Goal: Task Accomplishment & Management: Use online tool/utility

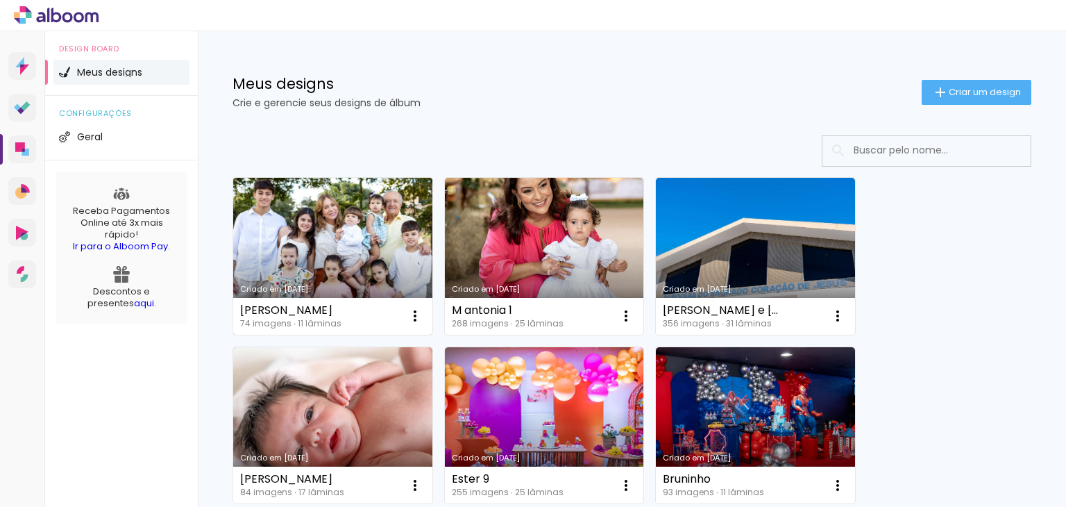
click at [368, 242] on link "Criado em [DATE]" at bounding box center [332, 256] width 199 height 157
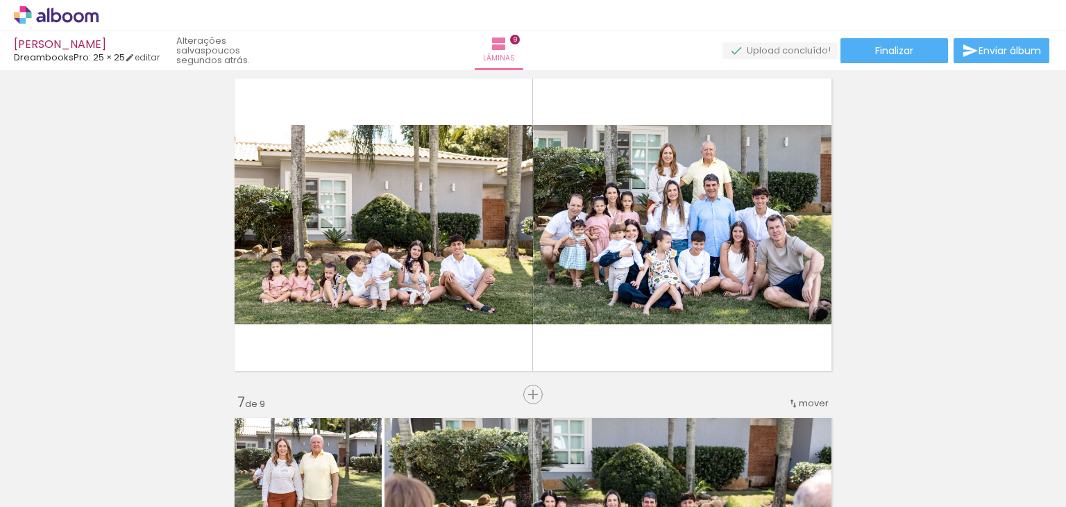
scroll to position [1735, 0]
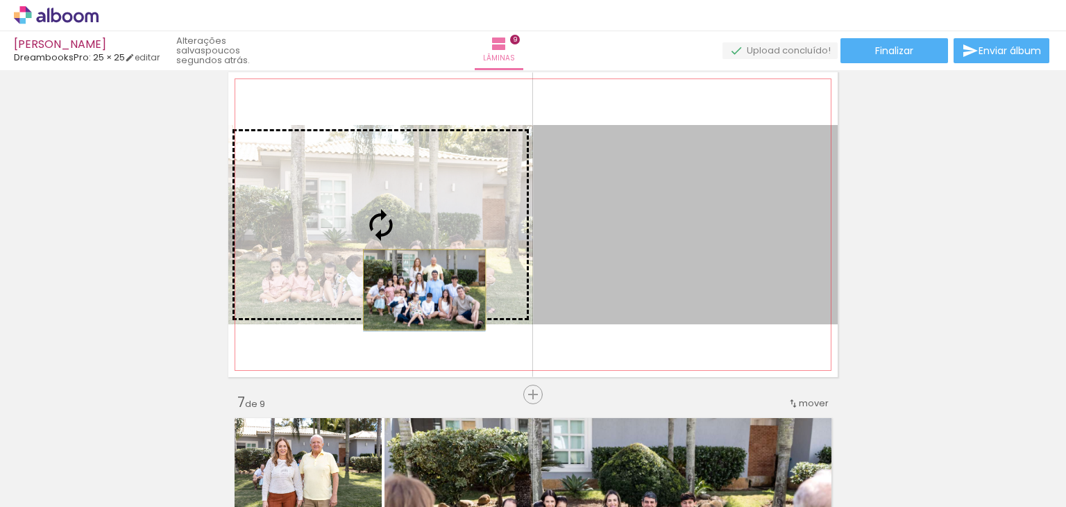
drag, startPoint x: 606, startPoint y: 254, endPoint x: 419, endPoint y: 289, distance: 190.7
click at [0, 0] on slot at bounding box center [0, 0] width 0 height 0
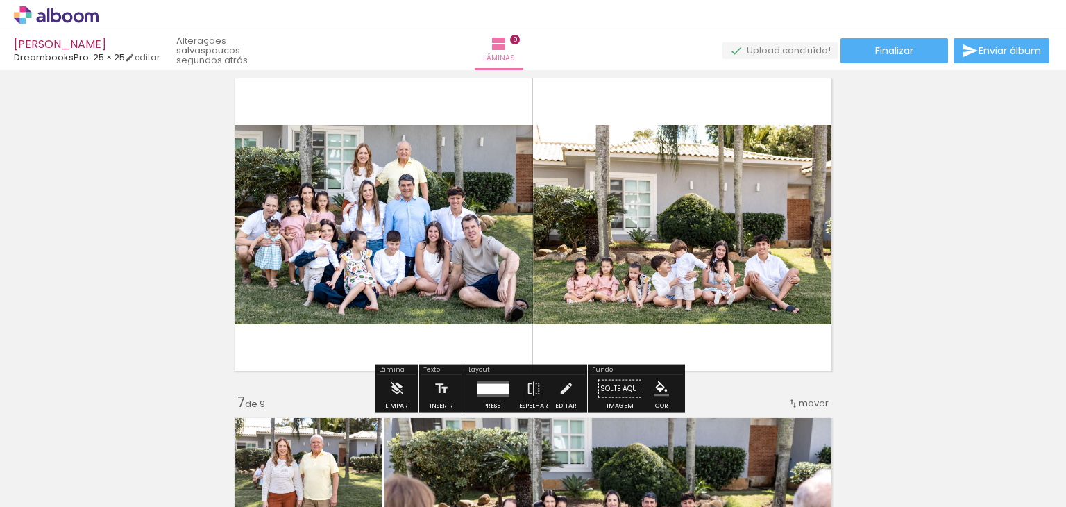
click at [996, 262] on div "Inserir lâmina 1 de 9 Inserir lâmina 2 de 9 Inserir lâmina 3 de 9 Inserir lâmin…" at bounding box center [533, 37] width 1066 height 3394
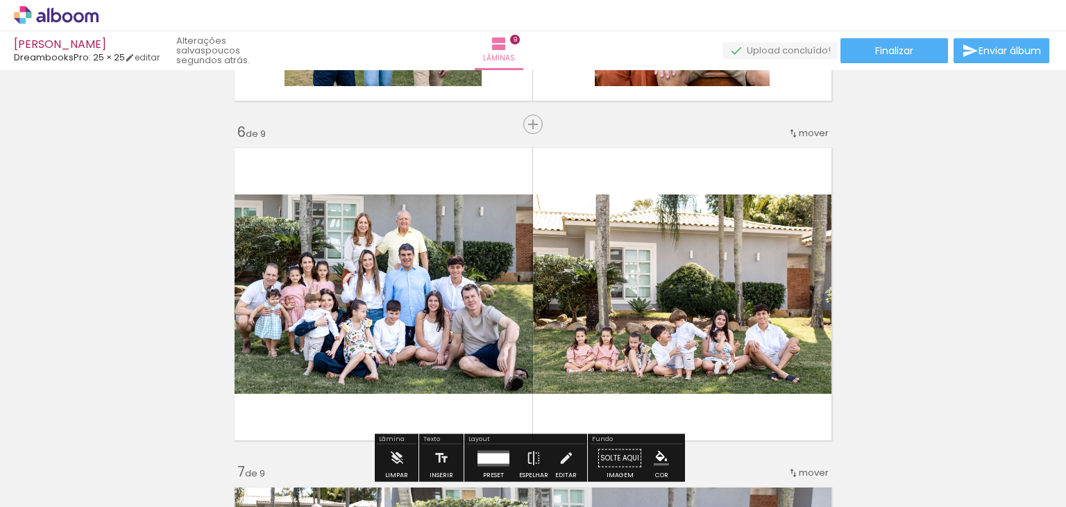
scroll to position [1457, 0]
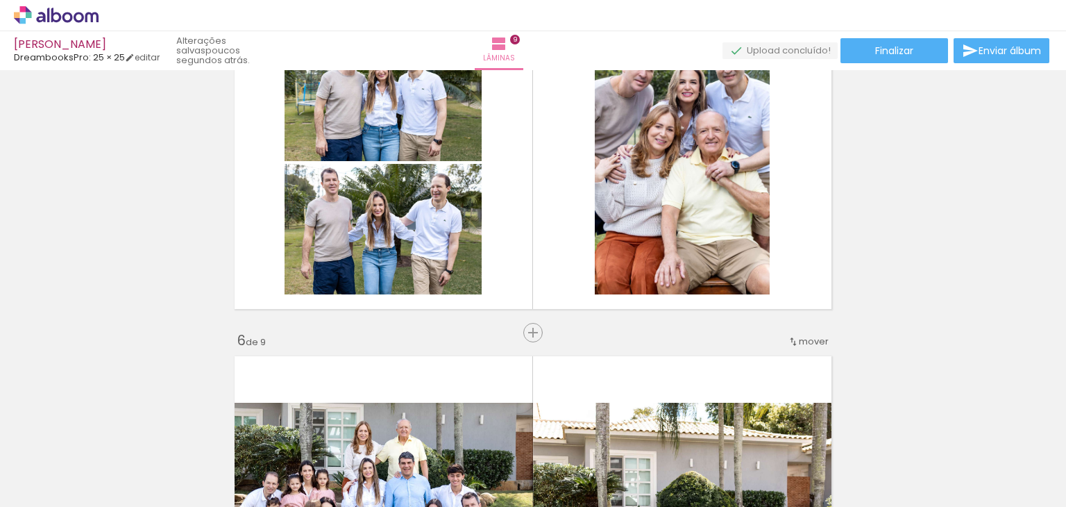
click at [936, 275] on div "Inserir lâmina 1 de 9 Inserir lâmina 2 de 9 Inserir lâmina 3 de 9 Inserir lâmin…" at bounding box center [533, 315] width 1066 height 3394
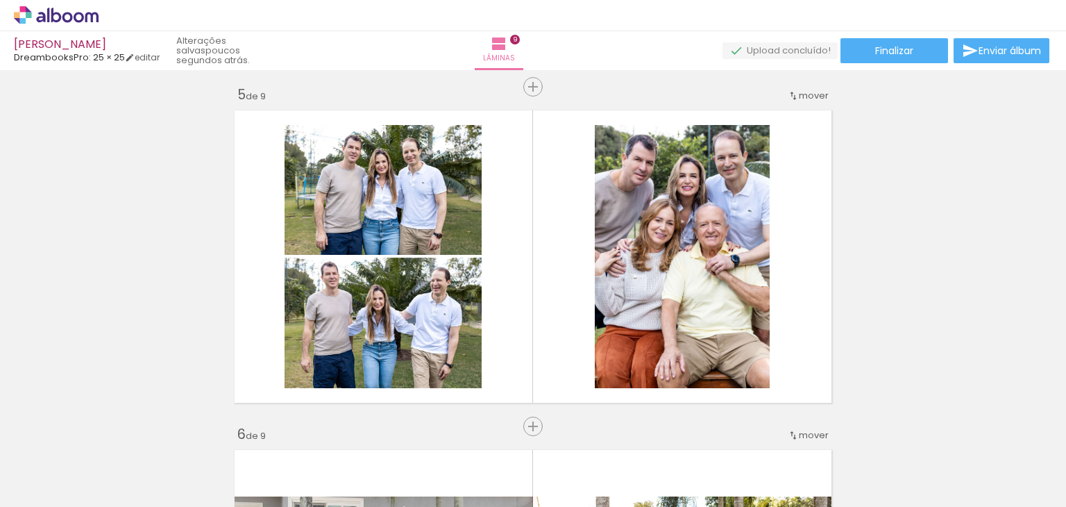
scroll to position [1388, 0]
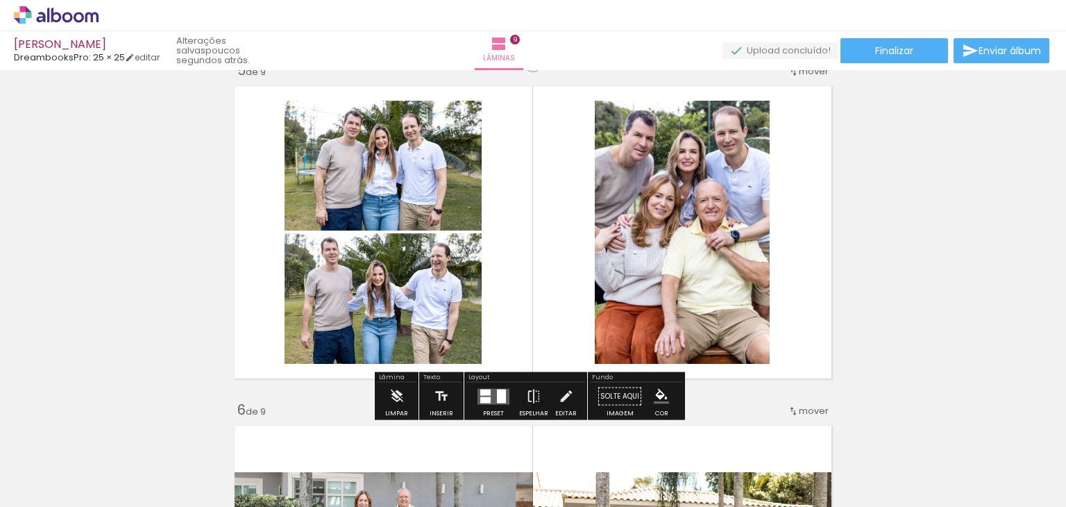
click at [489, 396] on quentale-layouter at bounding box center [493, 396] width 32 height 16
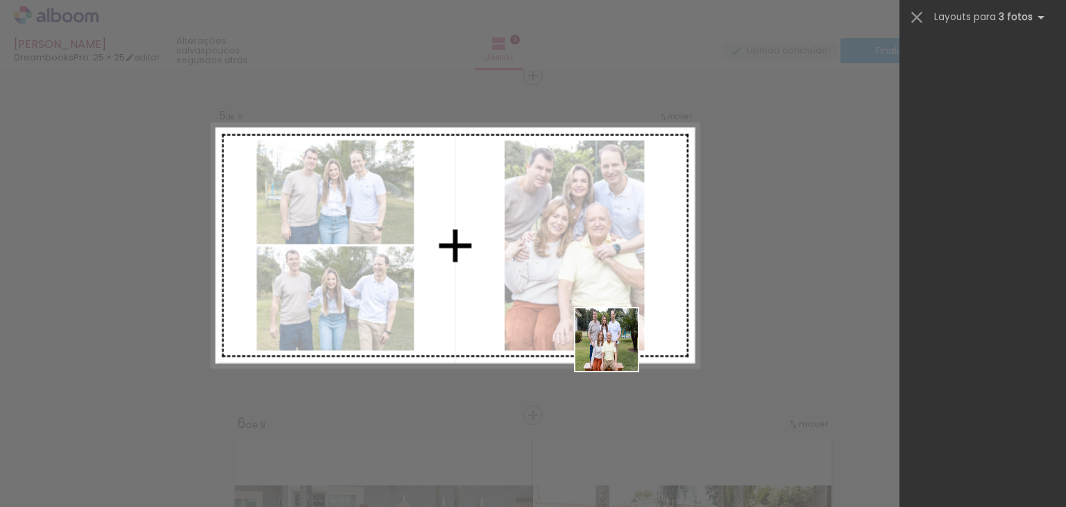
scroll to position [0, 0]
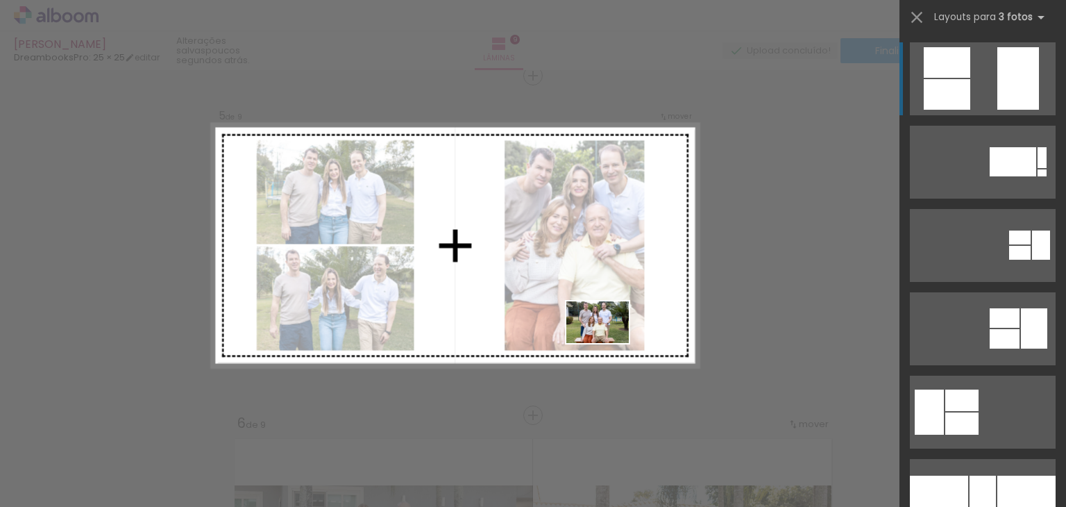
drag, startPoint x: 758, startPoint y: 458, endPoint x: 608, endPoint y: 337, distance: 192.5
click at [608, 337] on quentale-workspace at bounding box center [533, 253] width 1066 height 507
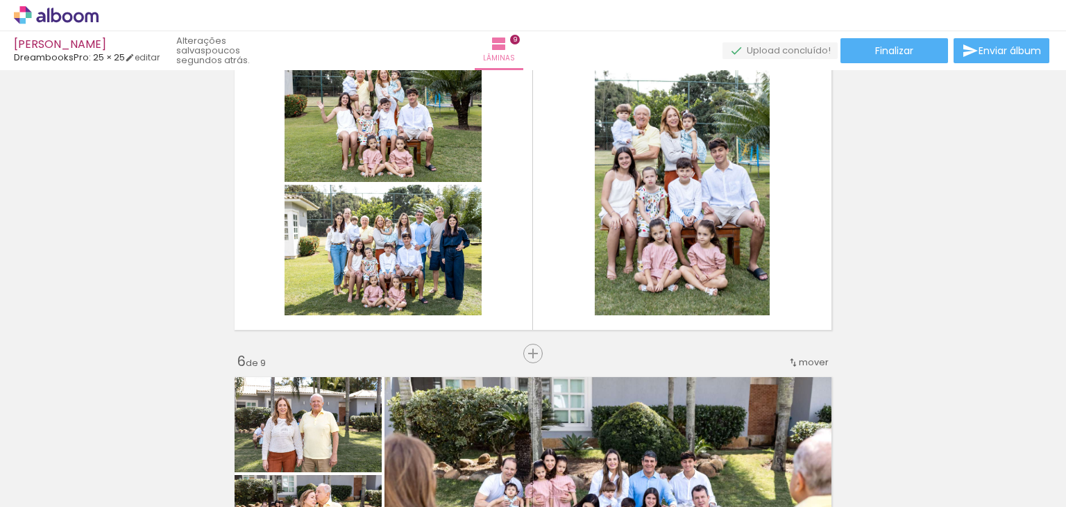
scroll to position [0, 561]
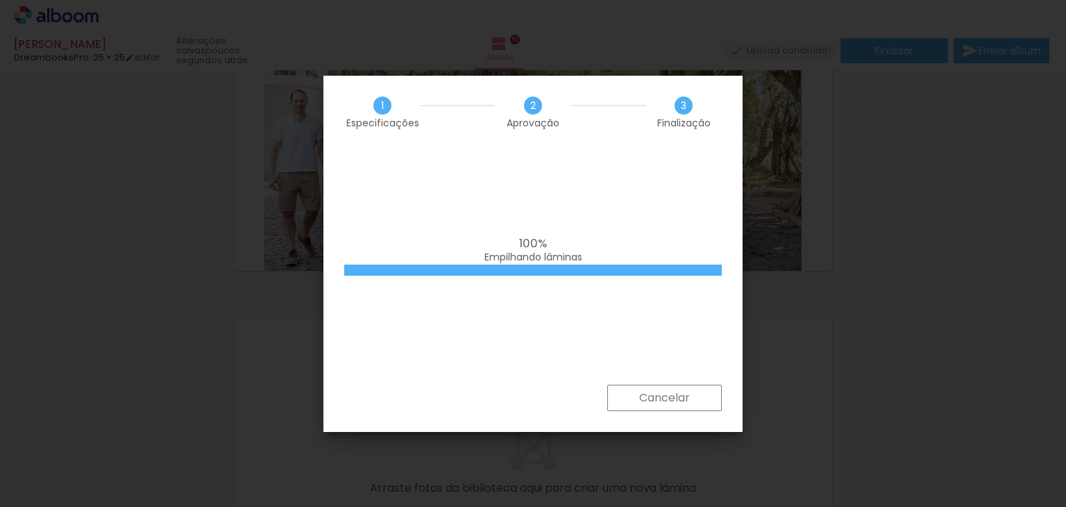
scroll to position [624, 0]
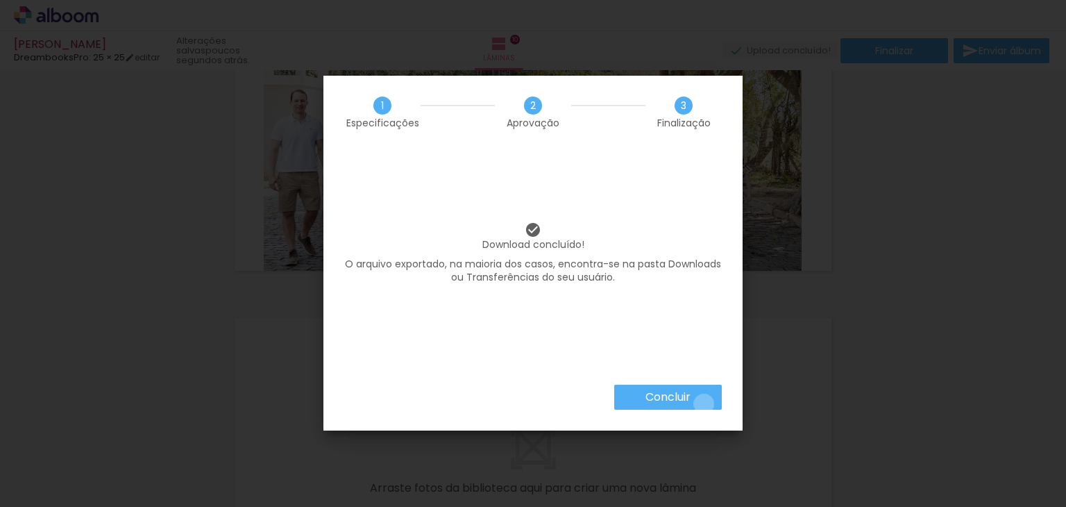
click at [703, 404] on paper-button "Concluir" at bounding box center [668, 396] width 108 height 25
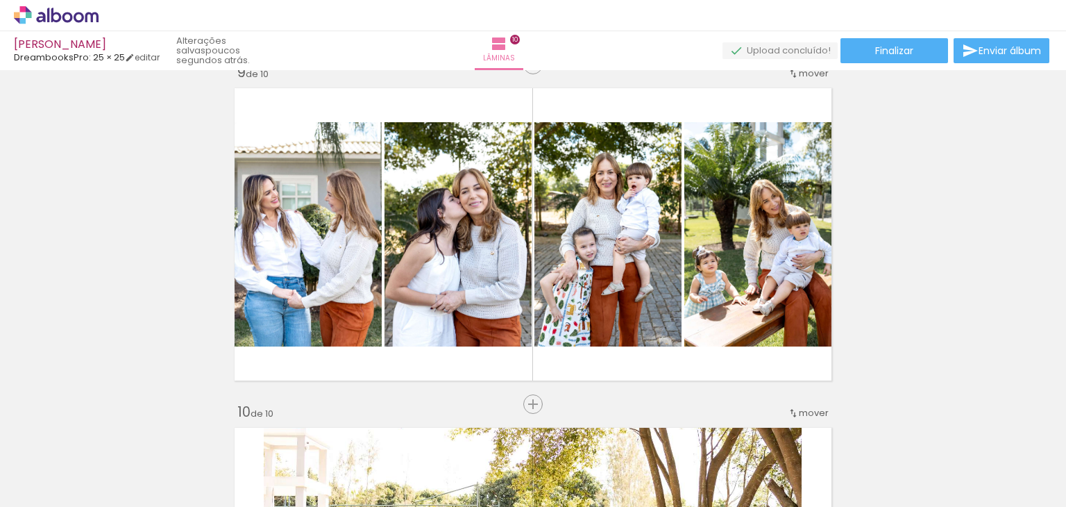
scroll to position [2465, 0]
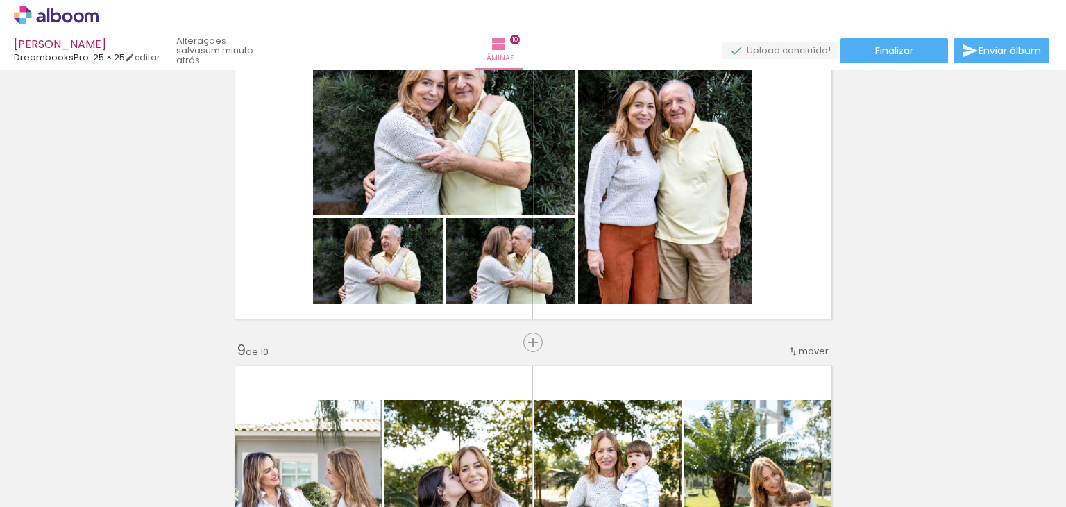
scroll to position [624, 0]
